Goal: Download file/media

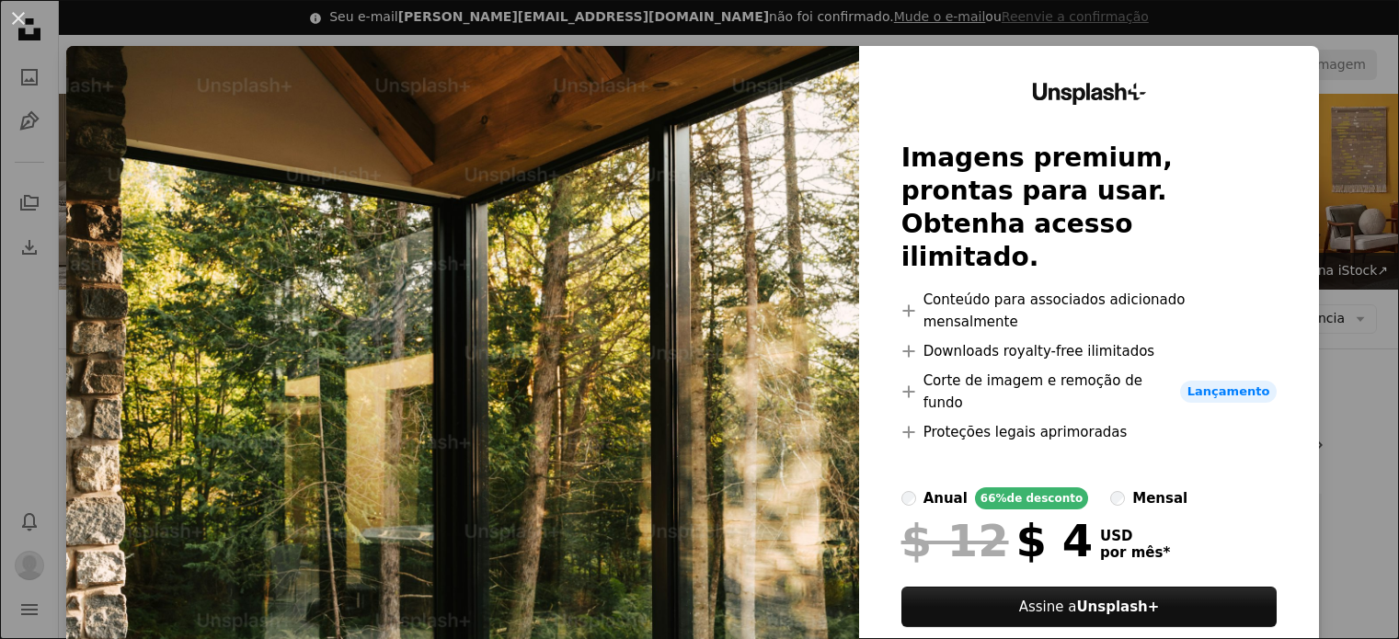
scroll to position [4089, 0]
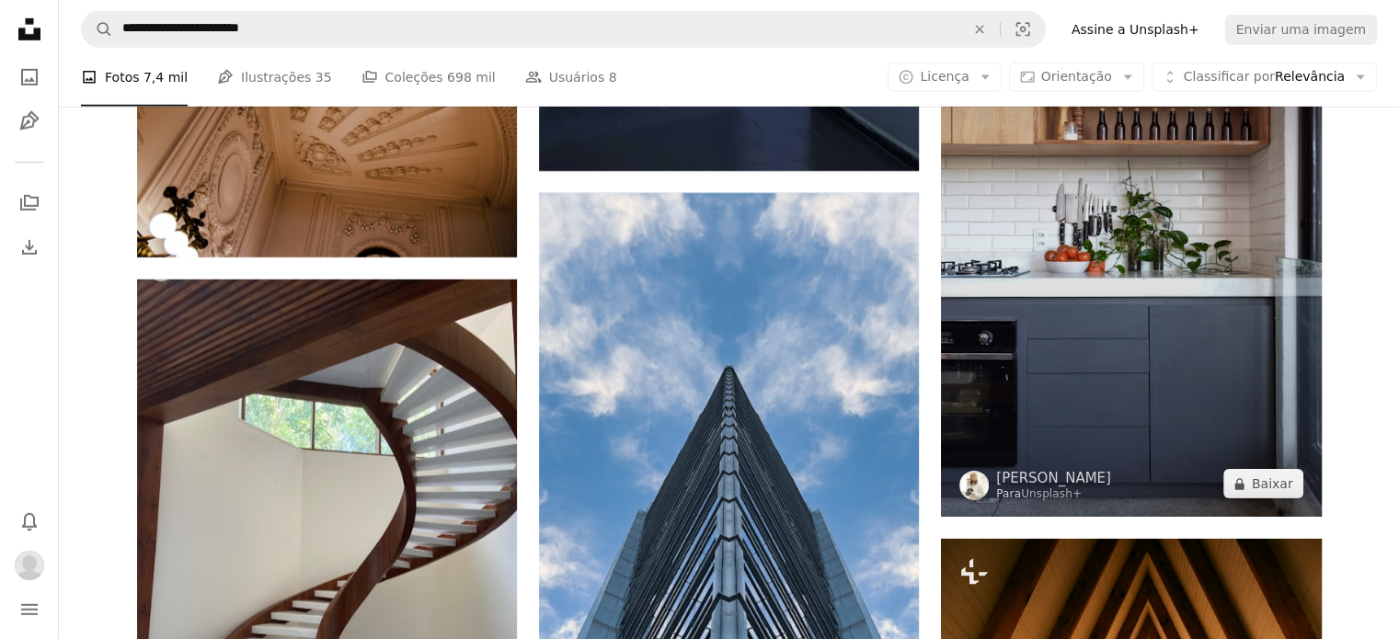
scroll to position [5744, 0]
